Goal: Browse casually: Explore the website without a specific task or goal

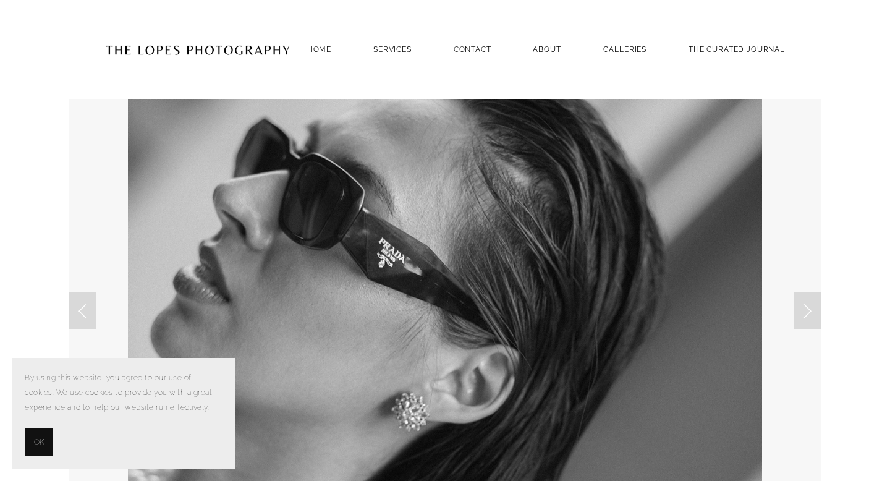
click at [32, 441] on button "OK" at bounding box center [39, 442] width 28 height 28
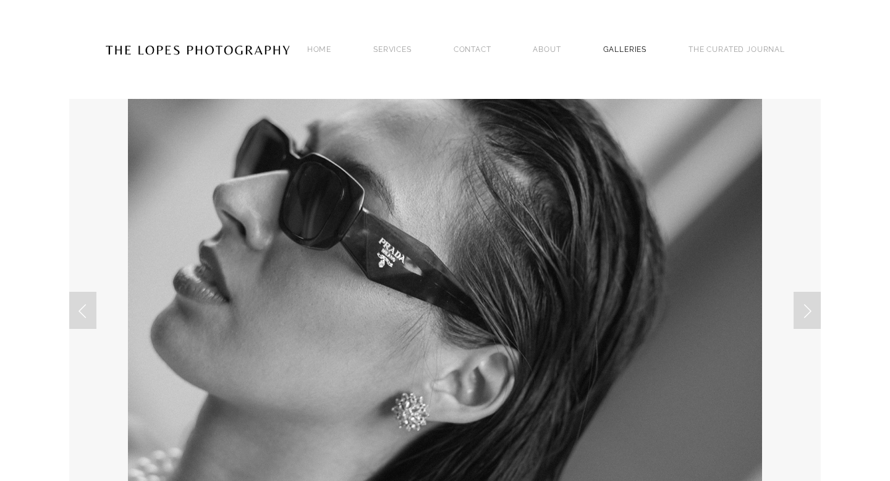
click at [622, 46] on link "GALLERIES" at bounding box center [625, 49] width 44 height 17
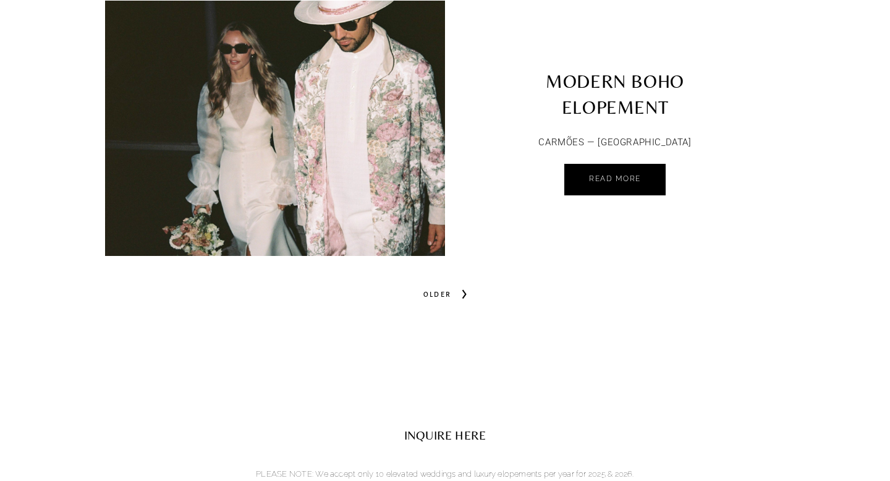
scroll to position [5975, 0]
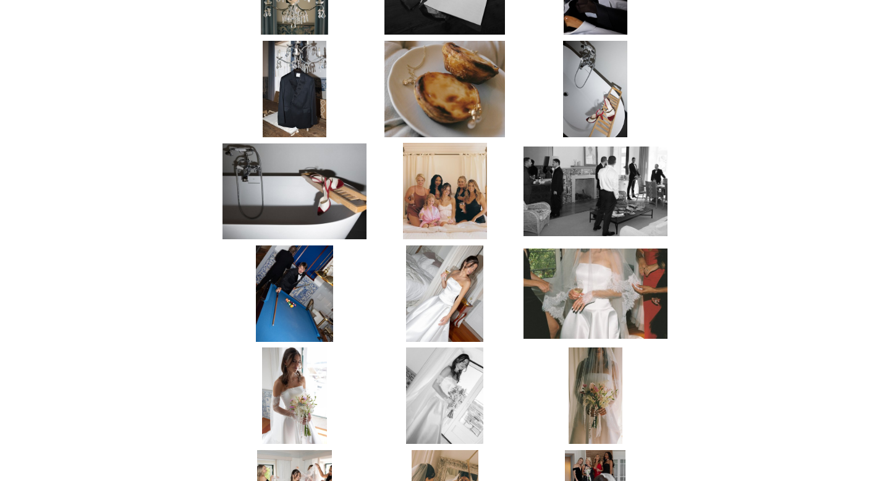
scroll to position [1460, 0]
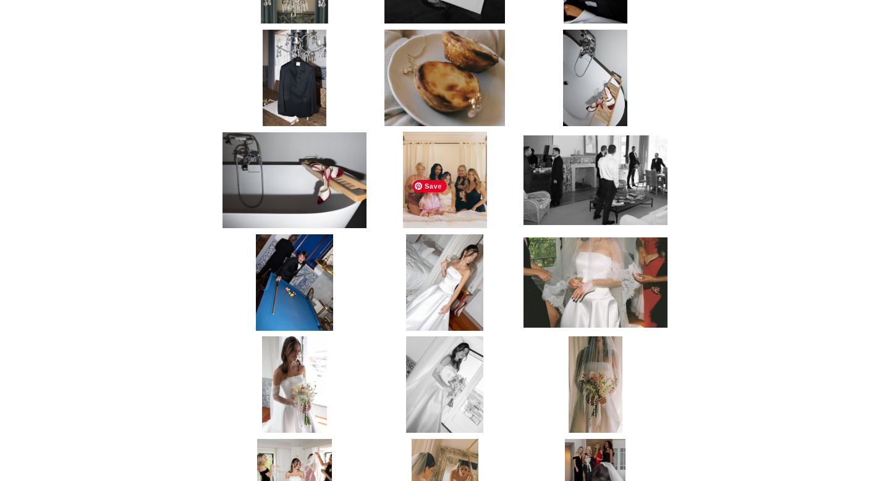
click at [440, 234] on img at bounding box center [444, 282] width 77 height 96
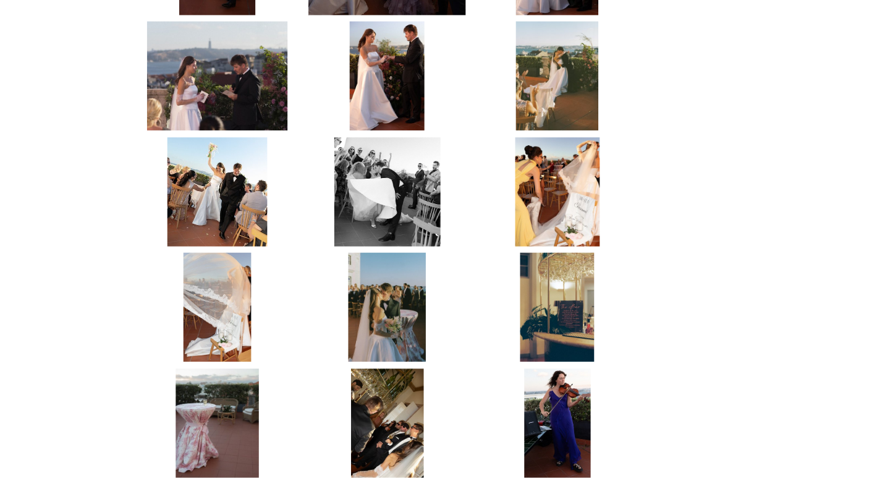
scroll to position [2849, 0]
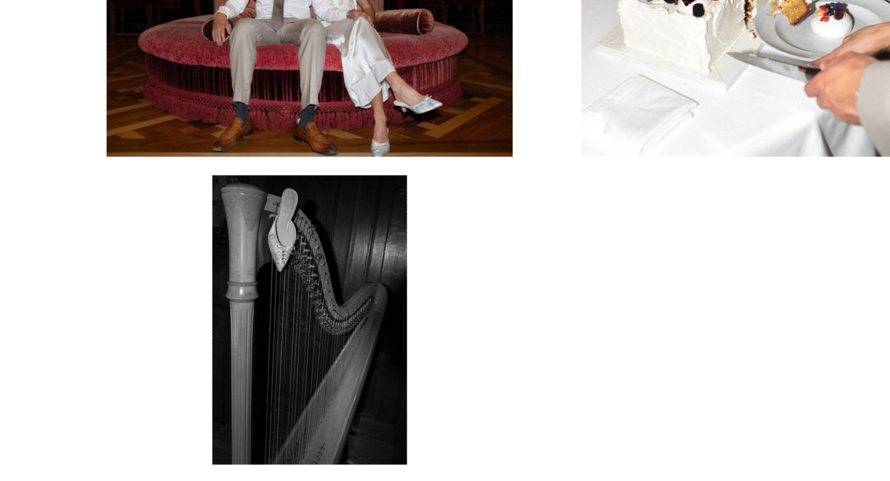
scroll to position [2323, 0]
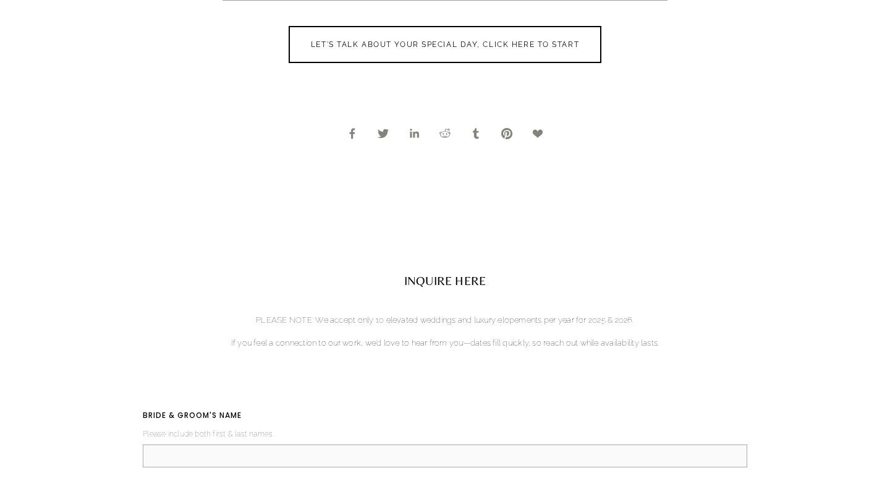
scroll to position [1906, 0]
